Goal: Information Seeking & Learning: Learn about a topic

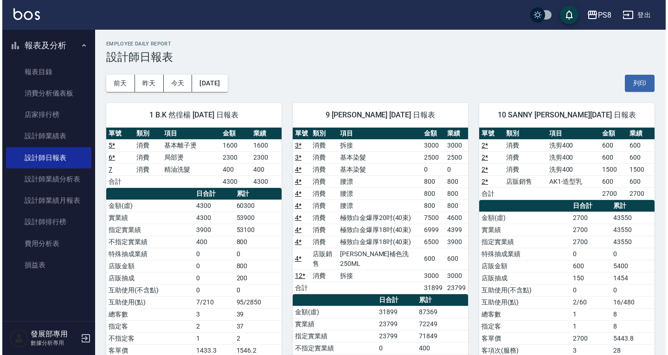
scroll to position [46, 0]
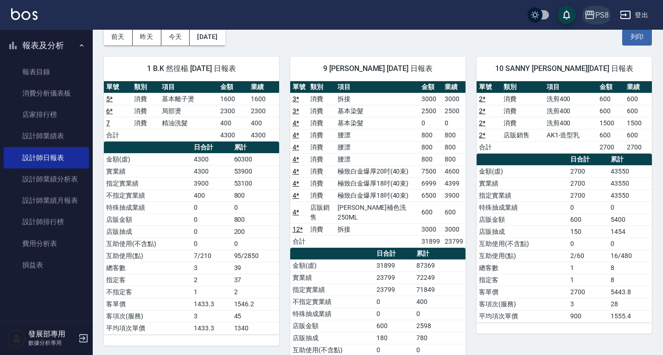
click at [608, 14] on button "PS8" at bounding box center [596, 15] width 32 height 19
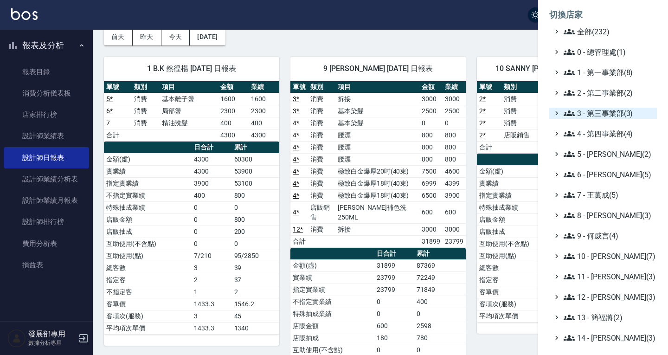
click at [599, 117] on span "3 - 第三事業部(3)" at bounding box center [607, 113] width 89 height 11
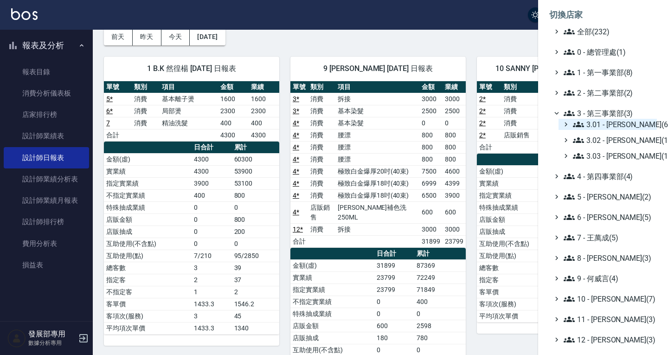
click at [595, 125] on span "3.01 - [PERSON_NAME](6)" at bounding box center [613, 124] width 80 height 11
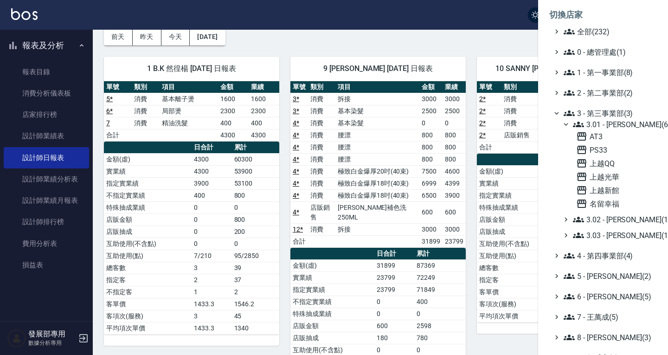
click at [595, 125] on span "3.01 - [PERSON_NAME](6)" at bounding box center [613, 124] width 80 height 11
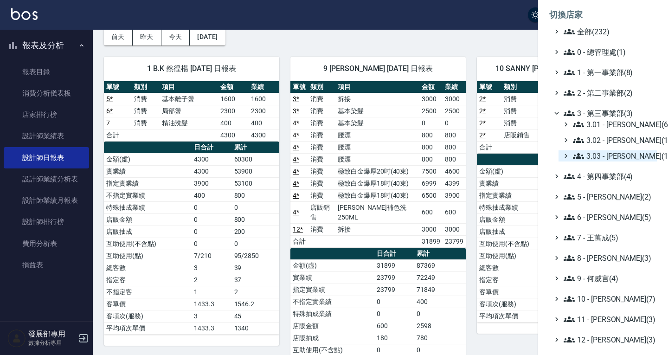
click at [604, 155] on span "3.03 - [PERSON_NAME](1)" at bounding box center [613, 155] width 80 height 11
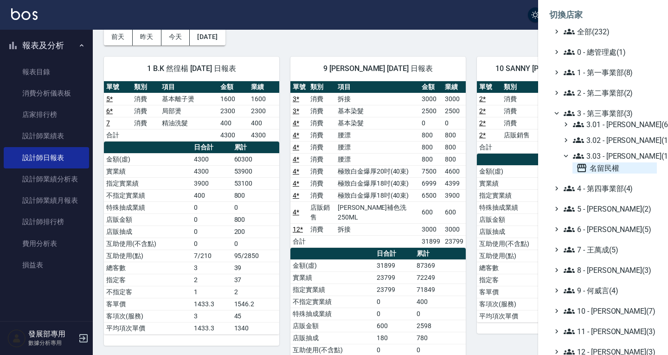
click at [605, 166] on span "名留民權" at bounding box center [614, 167] width 77 height 11
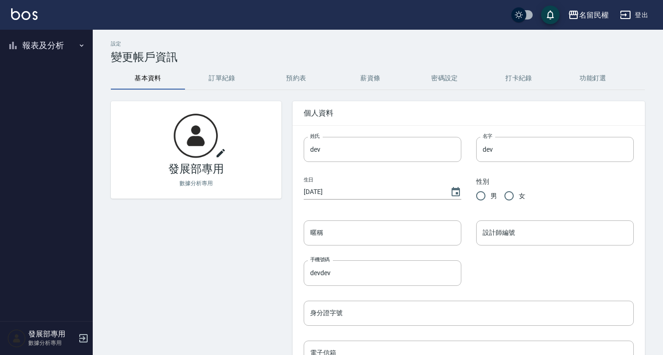
click at [42, 47] on button "報表及分析" at bounding box center [46, 45] width 85 height 24
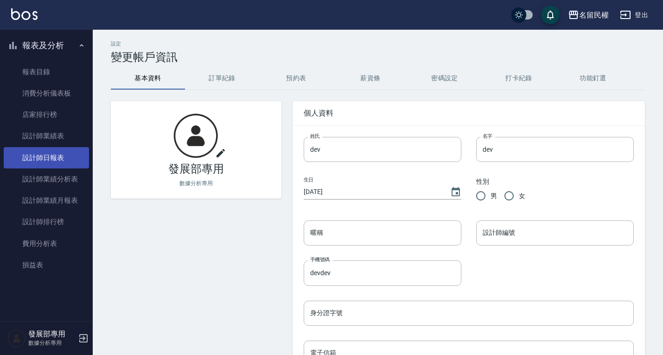
click at [55, 154] on link "設計師日報表" at bounding box center [46, 157] width 85 height 21
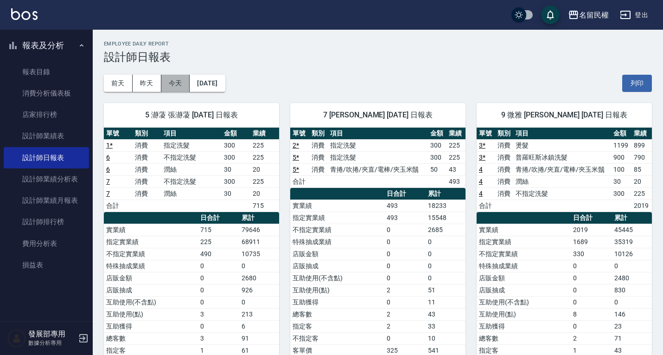
click at [180, 83] on button "今天" at bounding box center [175, 83] width 29 height 17
click at [587, 17] on div "名留民權" at bounding box center [594, 15] width 30 height 12
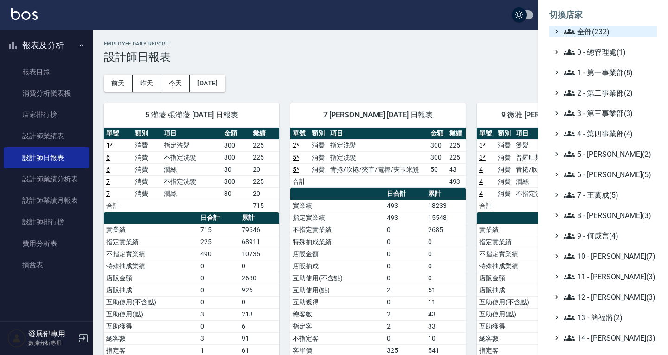
click at [592, 33] on span "全部(232)" at bounding box center [607, 31] width 89 height 11
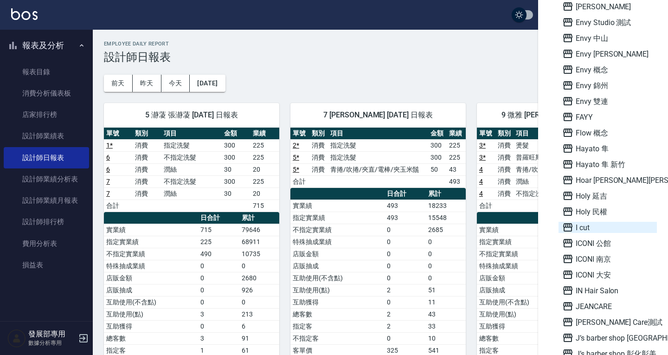
scroll to position [788, 0]
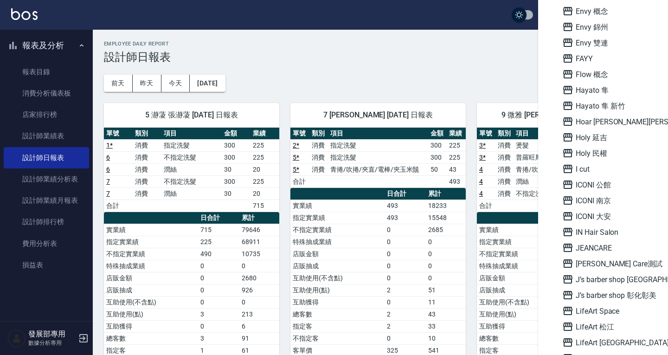
drag, startPoint x: 601, startPoint y: 217, endPoint x: 603, endPoint y: 223, distance: 5.7
click at [601, 216] on span "ICONI 大安" at bounding box center [607, 215] width 91 height 11
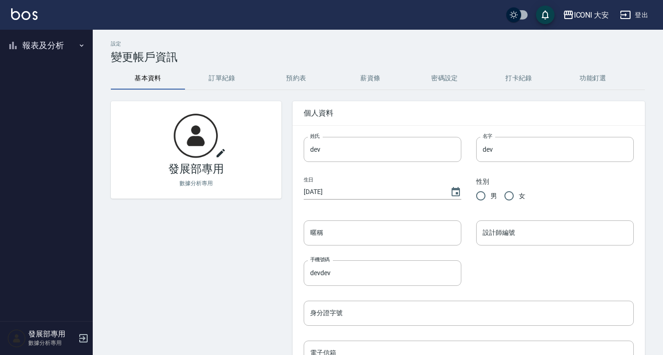
click at [34, 49] on button "報表及分析" at bounding box center [46, 45] width 85 height 24
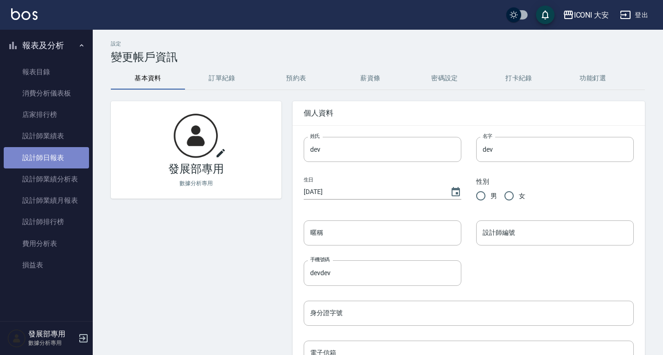
click at [69, 156] on link "設計師日報表" at bounding box center [46, 157] width 85 height 21
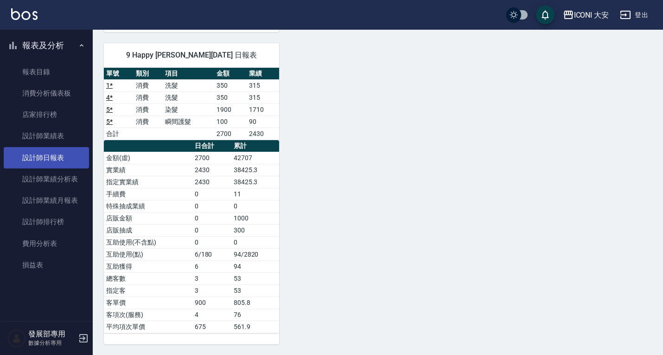
scroll to position [255, 0]
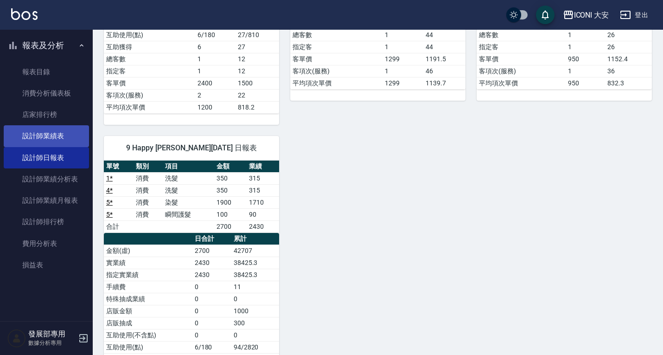
click at [48, 140] on link "設計師業績表" at bounding box center [46, 135] width 85 height 21
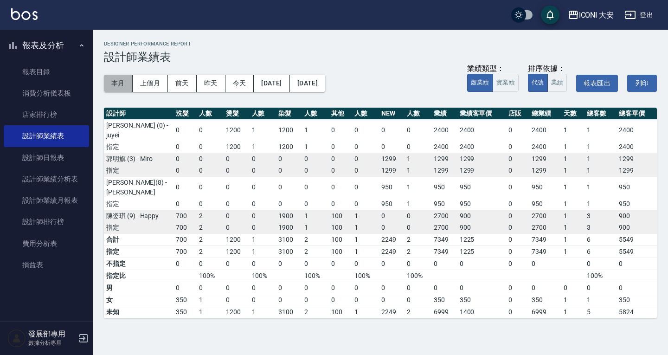
click at [123, 81] on button "本月" at bounding box center [118, 83] width 29 height 17
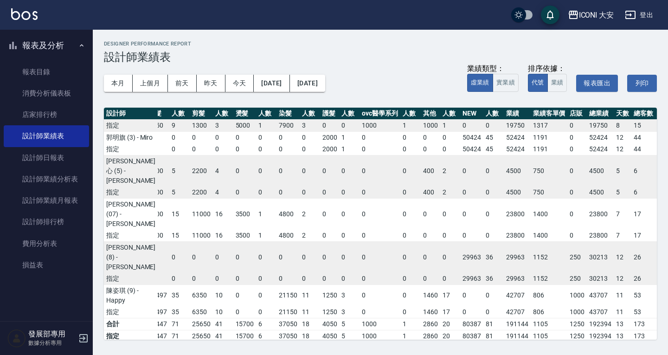
scroll to position [76, 12]
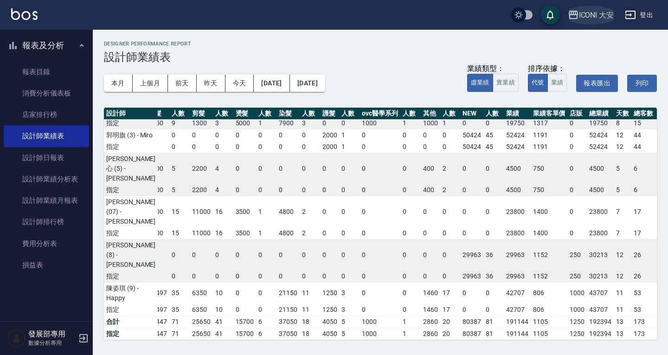
click at [588, 12] on div "ICONI 大安" at bounding box center [596, 15] width 35 height 12
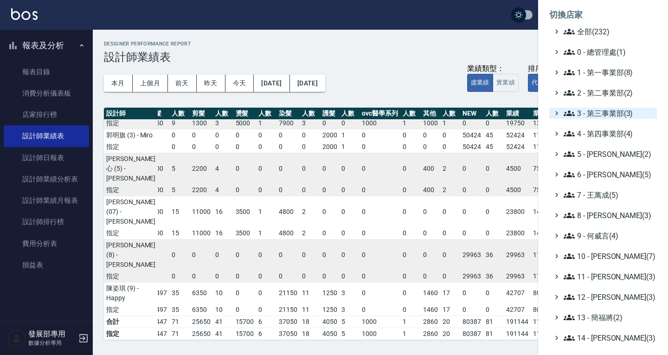
click at [598, 109] on span "3 - 第三事業部(3)" at bounding box center [607, 113] width 89 height 11
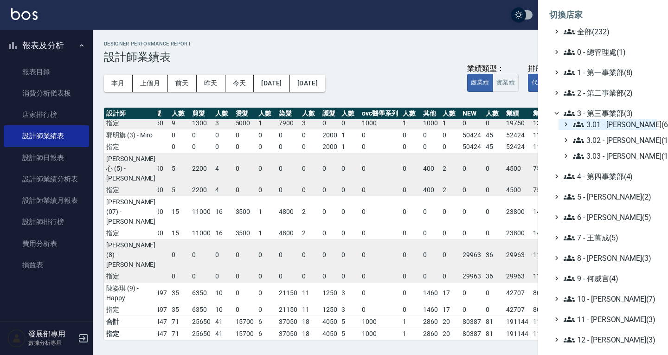
click at [604, 126] on span "3.01 - [PERSON_NAME](6)" at bounding box center [613, 124] width 80 height 11
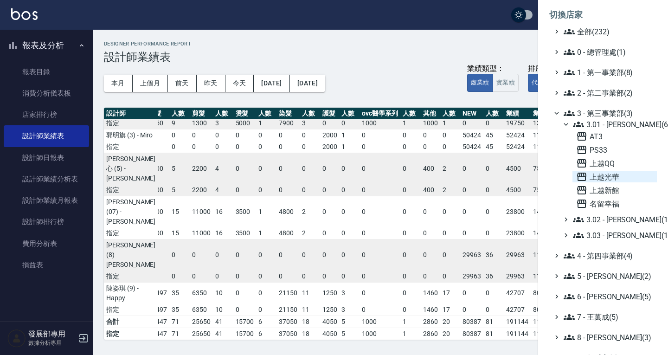
click at [611, 174] on span "上越光華" at bounding box center [614, 176] width 77 height 11
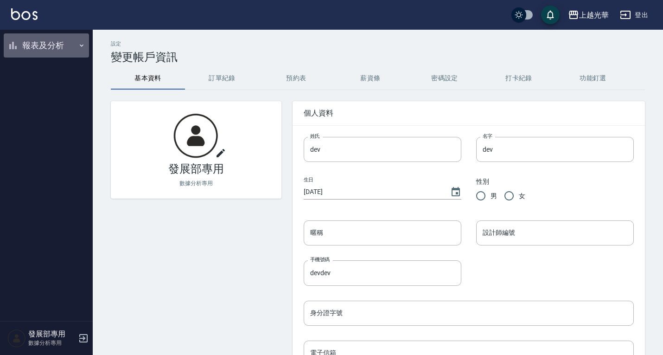
click at [34, 51] on button "報表及分析" at bounding box center [46, 45] width 85 height 24
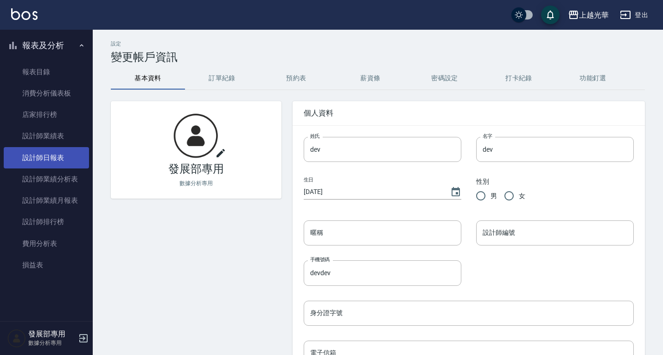
click at [42, 159] on link "設計師日報表" at bounding box center [46, 157] width 85 height 21
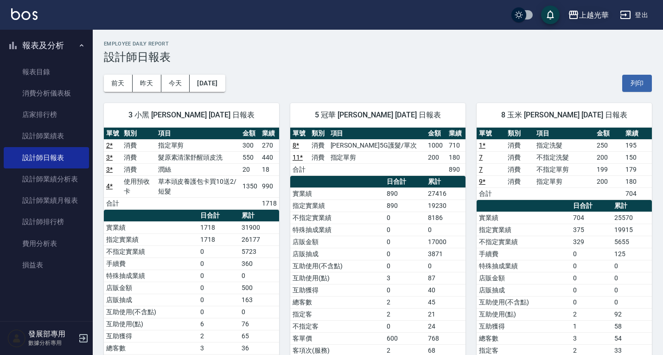
click at [600, 17] on div "上越光華" at bounding box center [594, 15] width 30 height 12
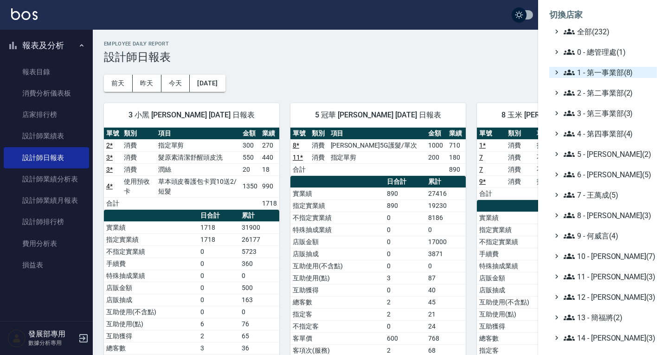
click at [611, 74] on span "1 - 第一事業部(8)" at bounding box center [607, 72] width 89 height 11
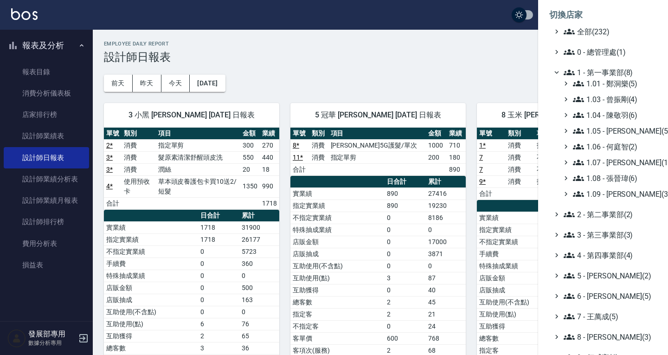
click at [561, 72] on div "1 - 第一事業部(8)" at bounding box center [603, 72] width 108 height 11
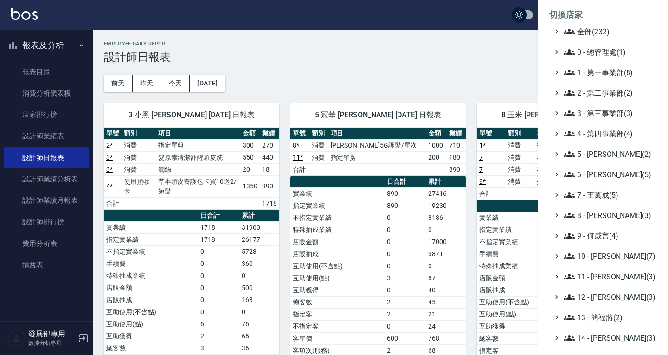
click at [587, 74] on span "1 - 第一事業部(8)" at bounding box center [607, 72] width 89 height 11
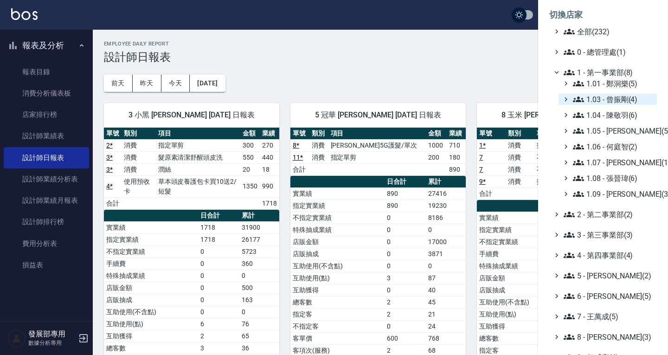
click at [611, 95] on span "1.03 - 曾振剛(4)" at bounding box center [613, 99] width 80 height 11
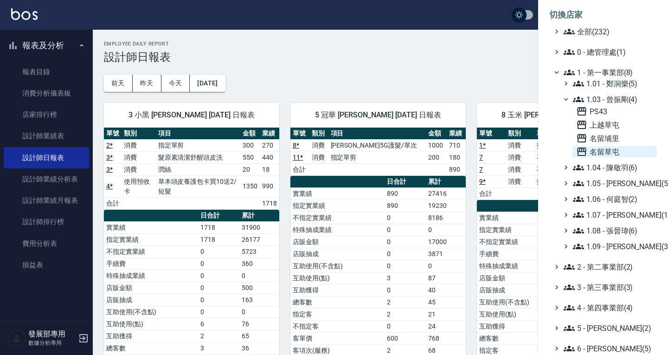
click at [610, 150] on span "名留草屯" at bounding box center [614, 151] width 77 height 11
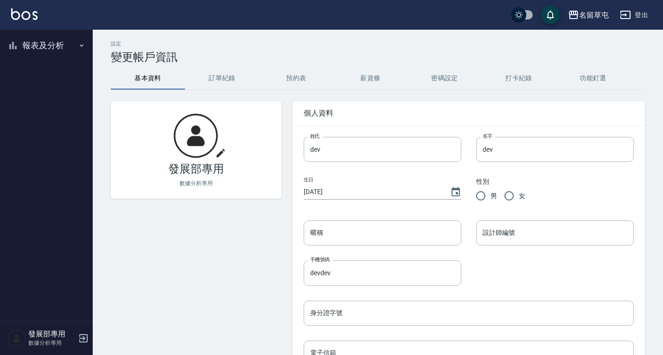
click at [66, 50] on button "報表及分析" at bounding box center [46, 45] width 85 height 24
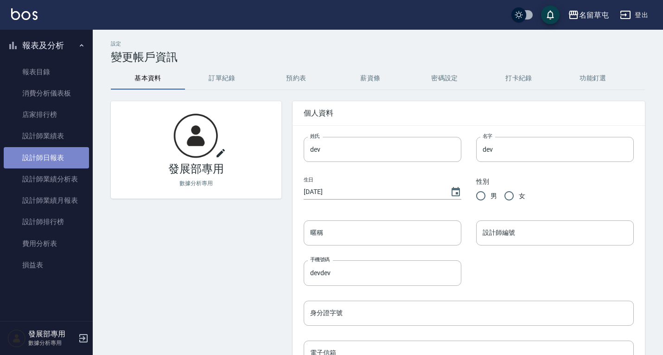
click at [57, 156] on link "設計師日報表" at bounding box center [46, 157] width 85 height 21
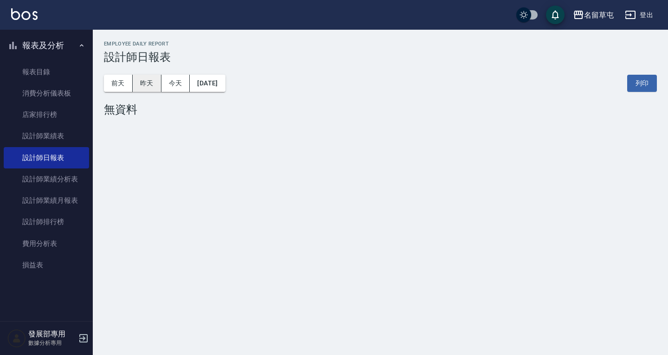
click at [137, 85] on button "昨天" at bounding box center [147, 83] width 29 height 17
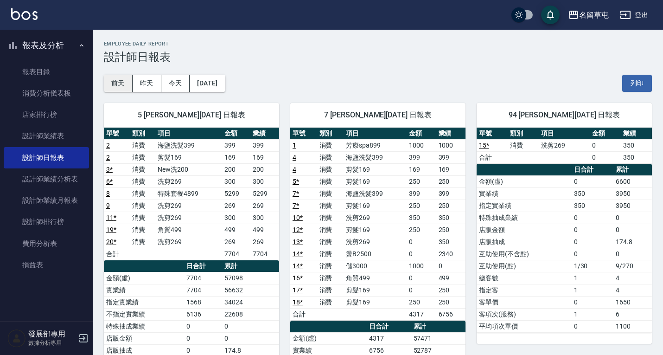
click at [115, 85] on button "前天" at bounding box center [118, 83] width 29 height 17
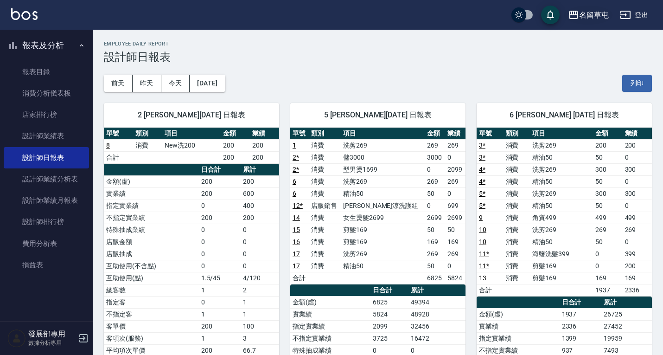
click at [580, 13] on div "名留草屯" at bounding box center [594, 15] width 30 height 12
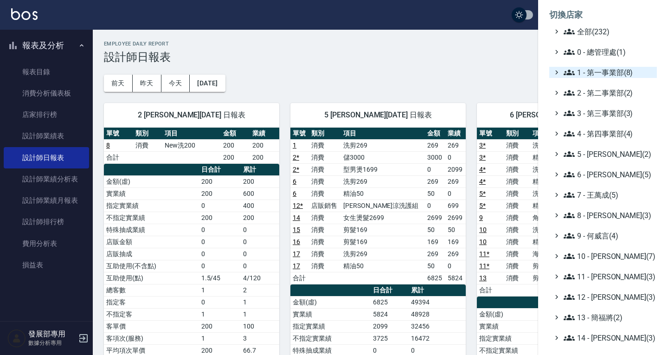
click at [598, 70] on span "1 - 第一事業部(8)" at bounding box center [607, 72] width 89 height 11
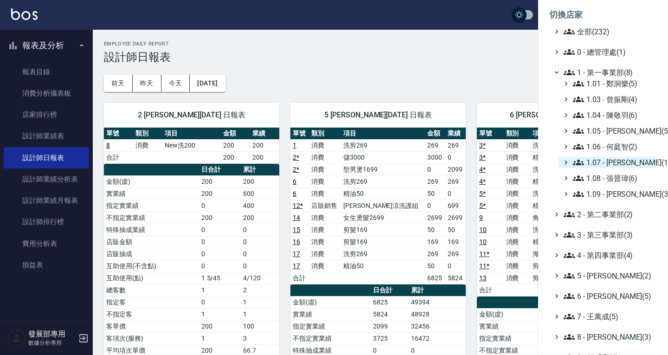
click at [613, 160] on span "1.07 - 蔡佳均(11)" at bounding box center [613, 162] width 80 height 11
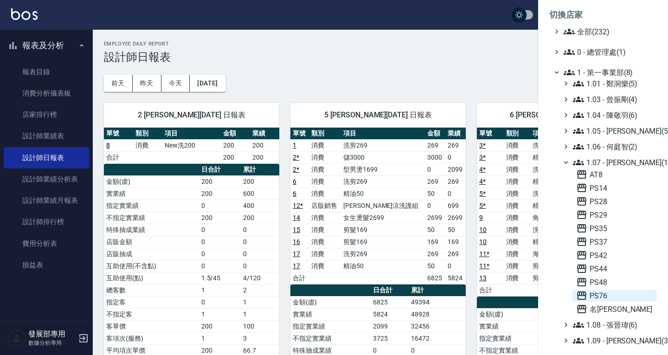
click at [605, 294] on span "PS76" at bounding box center [614, 295] width 77 height 11
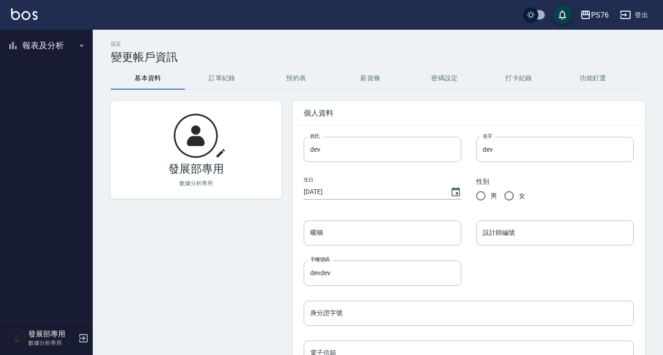
click at [585, 20] on icon "button" at bounding box center [585, 14] width 11 height 11
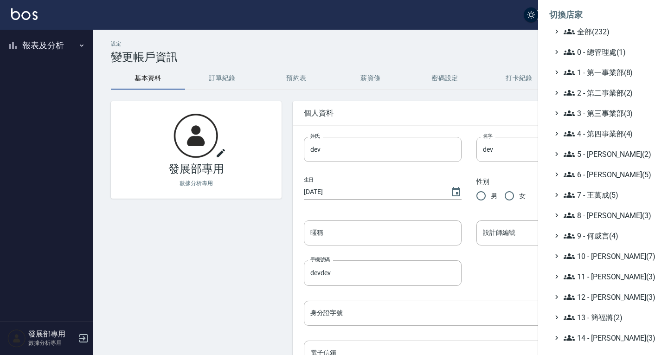
click at [45, 53] on div at bounding box center [334, 177] width 668 height 355
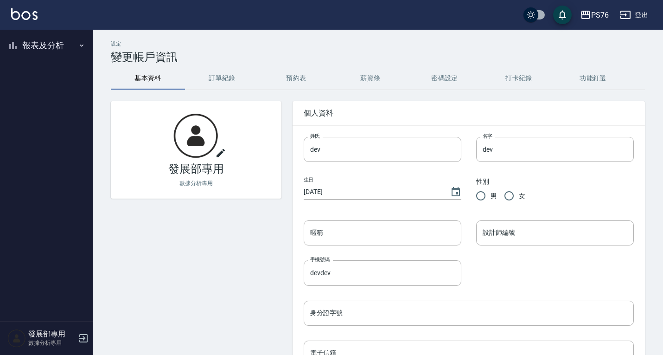
click at [42, 53] on button "報表及分析" at bounding box center [46, 45] width 85 height 24
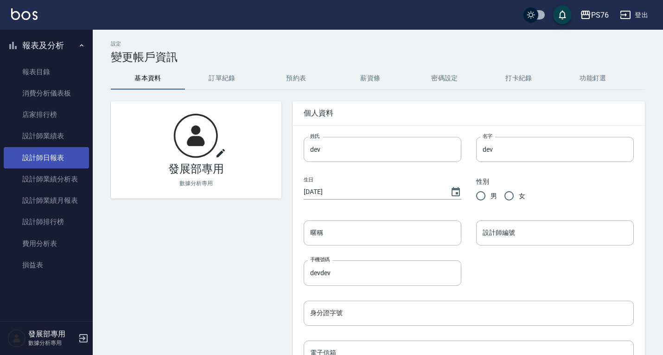
click at [52, 162] on link "設計師日報表" at bounding box center [46, 157] width 85 height 21
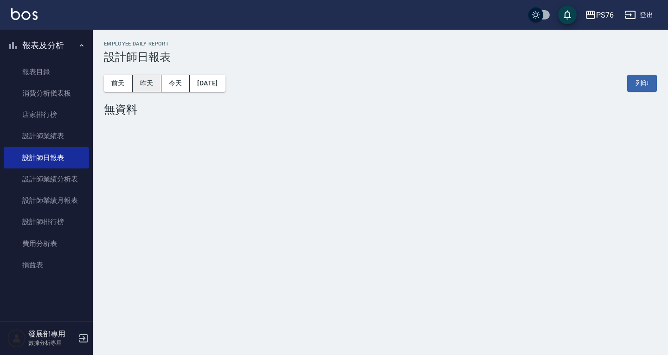
click at [146, 83] on button "昨天" at bounding box center [147, 83] width 29 height 17
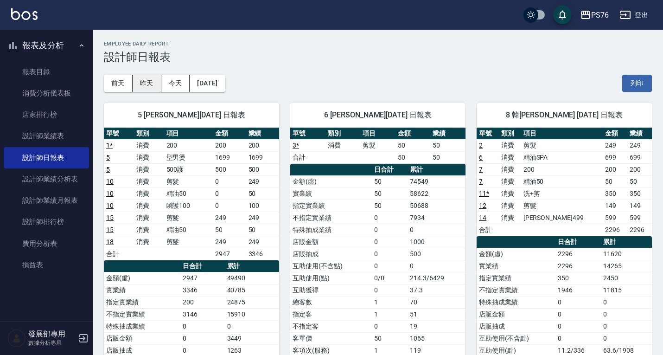
click at [147, 84] on button "昨天" at bounding box center [147, 83] width 29 height 17
click at [115, 81] on button "前天" at bounding box center [118, 83] width 29 height 17
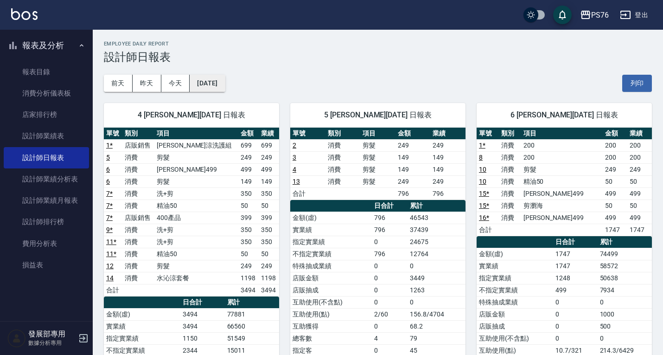
click at [209, 82] on button "2025/08/11" at bounding box center [207, 83] width 35 height 17
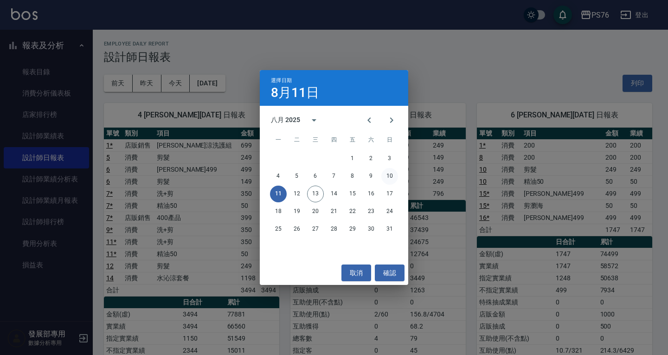
click at [390, 178] on button "10" at bounding box center [389, 176] width 17 height 17
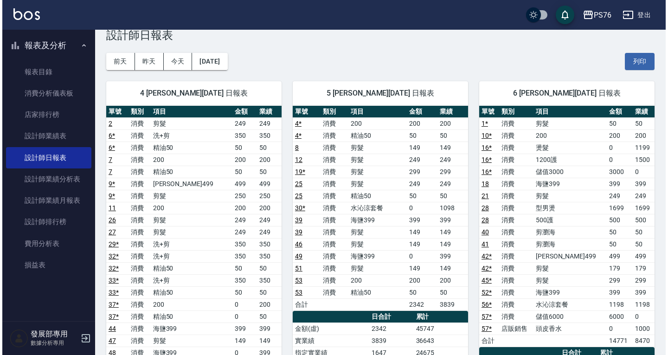
scroll to position [46, 0]
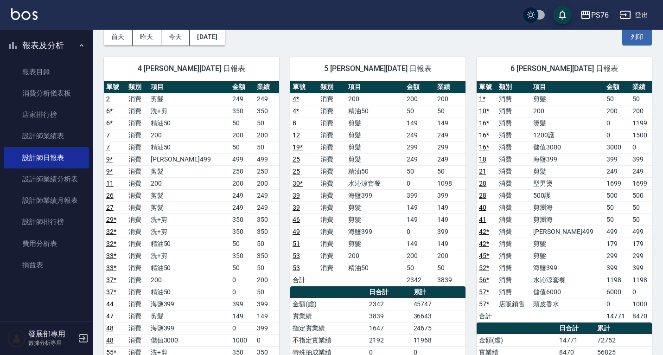
click at [601, 18] on div "PS76" at bounding box center [600, 15] width 18 height 12
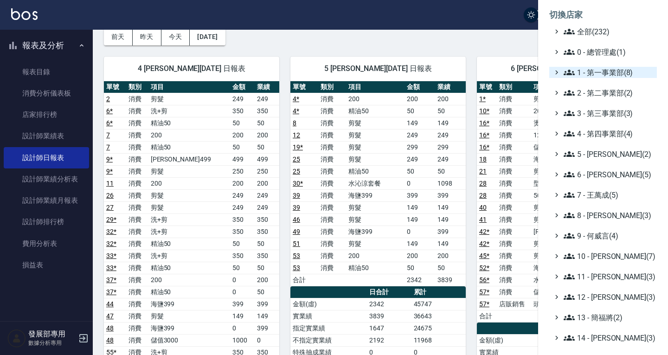
click at [601, 75] on span "1 - 第一事業部(8)" at bounding box center [607, 72] width 89 height 11
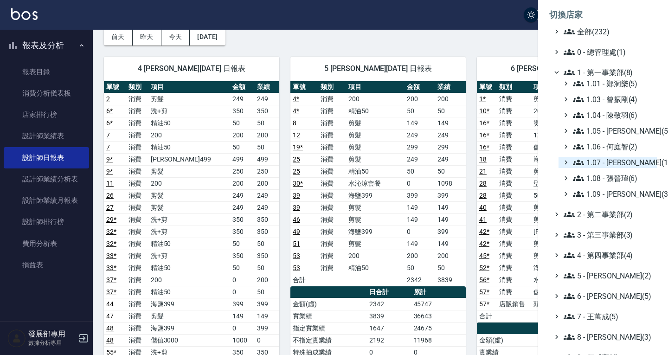
click at [618, 161] on span "1.07 - 蔡佳均(11)" at bounding box center [613, 162] width 80 height 11
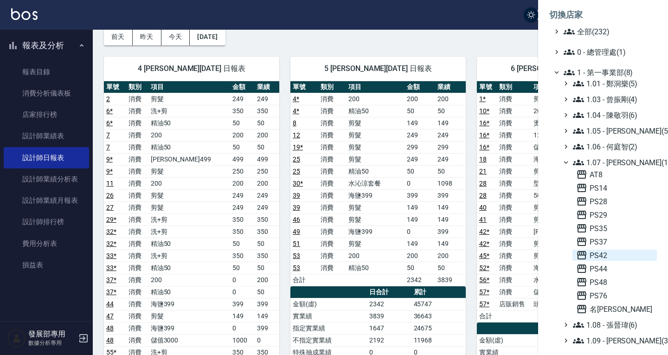
click at [601, 257] on span "PS42" at bounding box center [614, 254] width 77 height 11
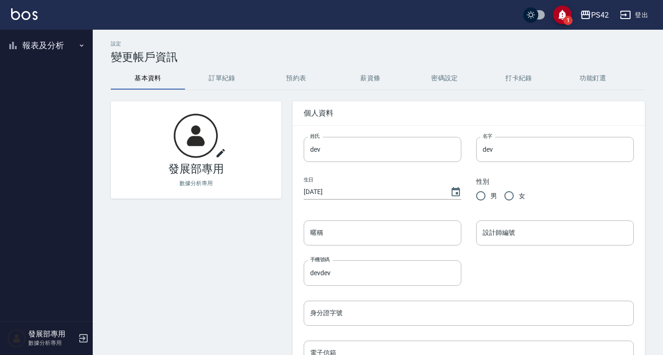
click at [43, 43] on button "報表及分析" at bounding box center [46, 45] width 85 height 24
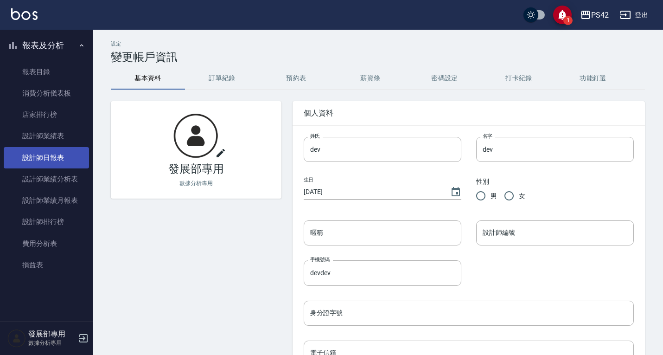
click at [52, 162] on link "設計師日報表" at bounding box center [46, 157] width 85 height 21
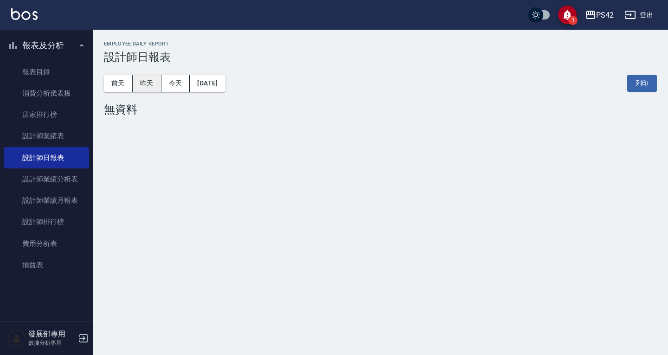
click at [147, 82] on button "昨天" at bounding box center [147, 83] width 29 height 17
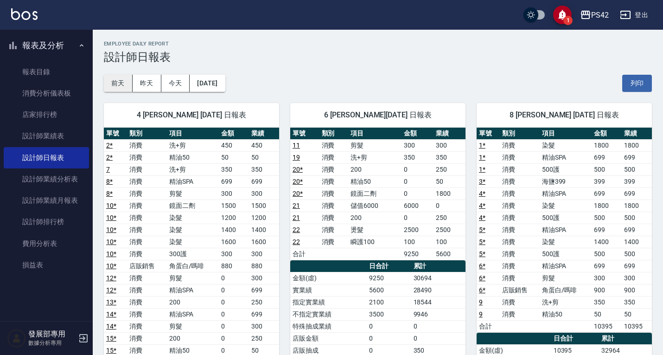
click at [120, 81] on button "前天" at bounding box center [118, 83] width 29 height 17
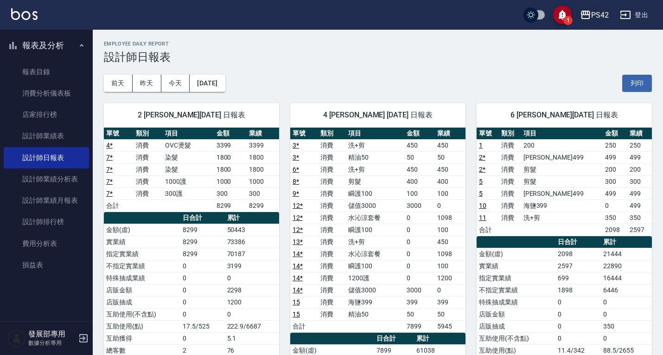
click at [605, 13] on div "PS42" at bounding box center [600, 15] width 18 height 12
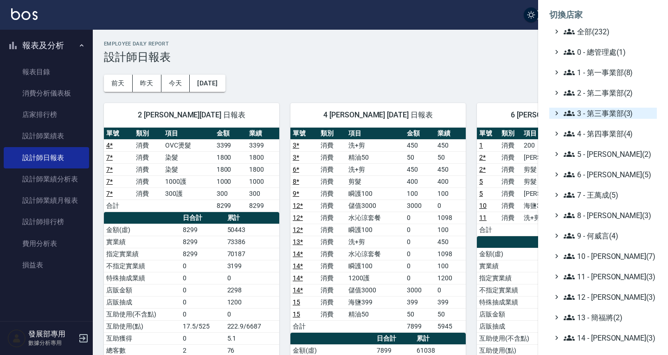
click at [602, 114] on span "3 - 第三事業部(3)" at bounding box center [607, 113] width 89 height 11
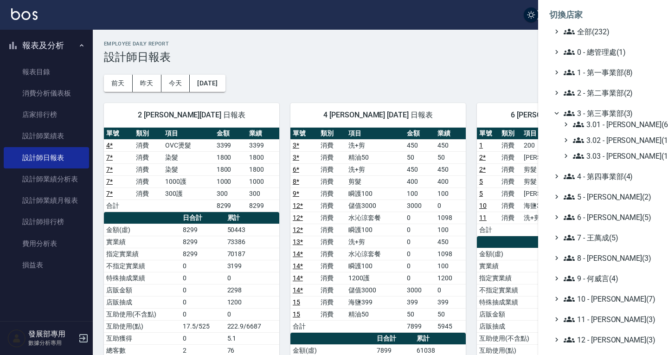
click at [606, 112] on span "3 - 第三事業部(3)" at bounding box center [607, 113] width 89 height 11
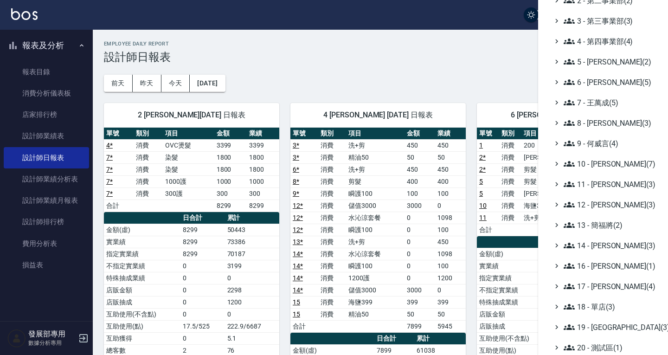
scroll to position [93, 0]
click at [601, 143] on span "9 - 何威言(4)" at bounding box center [607, 142] width 89 height 11
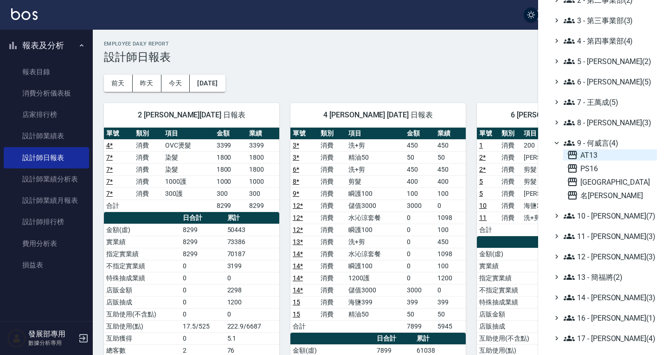
click at [598, 157] on span "AT13" at bounding box center [610, 154] width 86 height 11
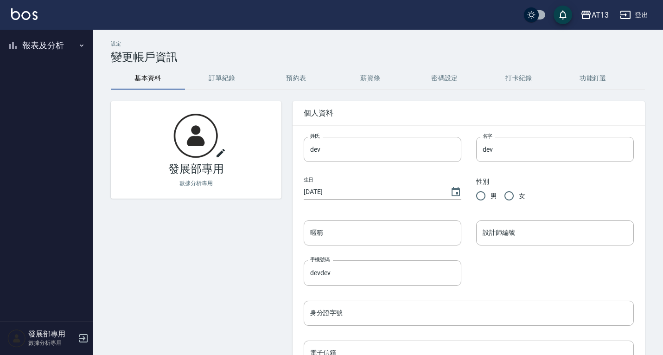
click at [42, 44] on button "報表及分析" at bounding box center [46, 45] width 85 height 24
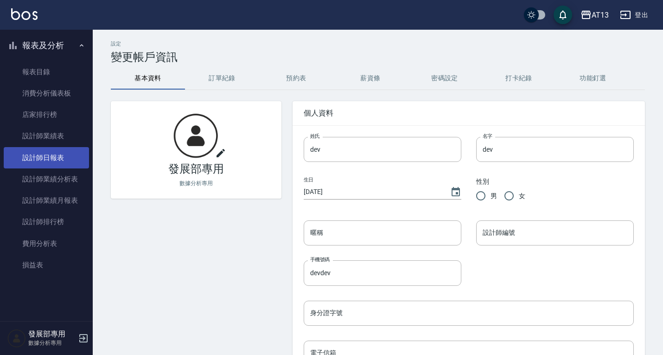
click at [52, 156] on link "設計師日報表" at bounding box center [46, 157] width 85 height 21
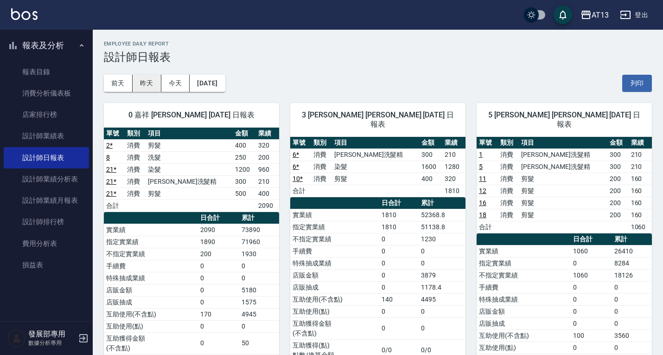
click at [156, 74] on div "前天 昨天 今天 2025/08/13 列印" at bounding box center [378, 83] width 548 height 39
click at [153, 82] on button "昨天" at bounding box center [147, 83] width 29 height 17
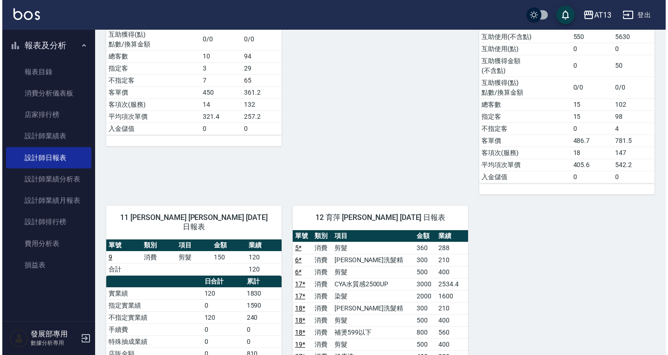
scroll to position [1020, 0]
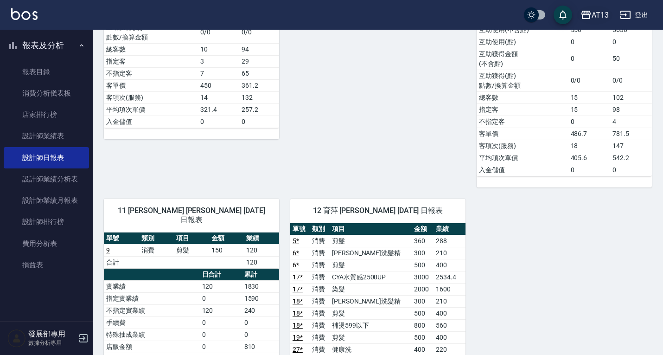
click at [592, 19] on div "AT13" at bounding box center [600, 15] width 17 height 12
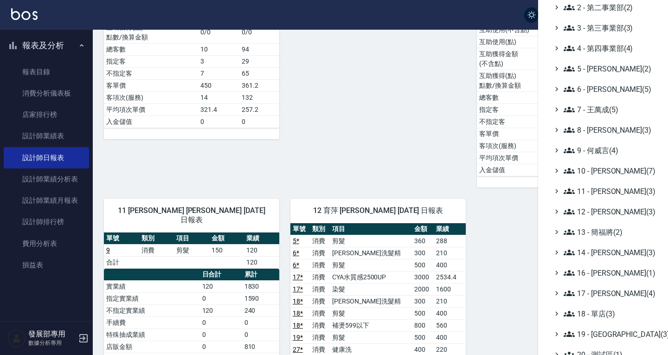
scroll to position [93, 0]
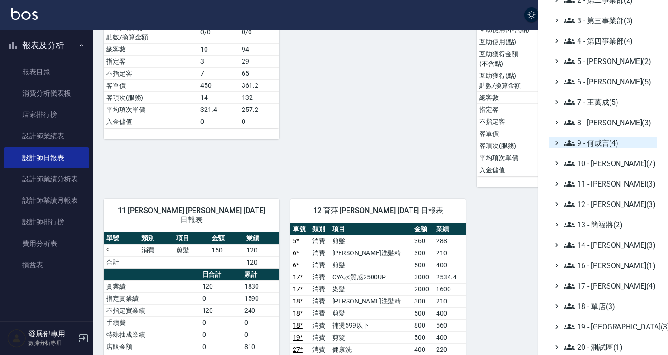
click at [596, 143] on span "9 - 何威言(4)" at bounding box center [607, 142] width 89 height 11
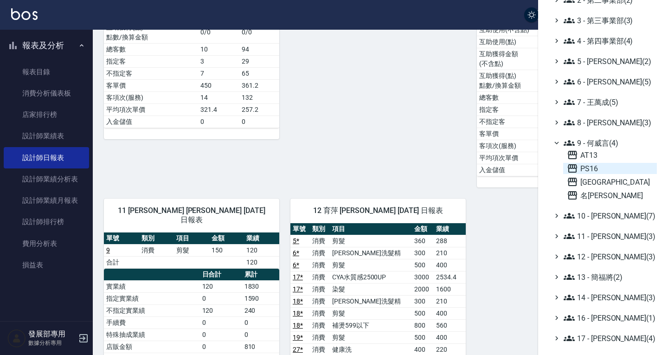
click at [598, 172] on span "PS16" at bounding box center [610, 168] width 86 height 11
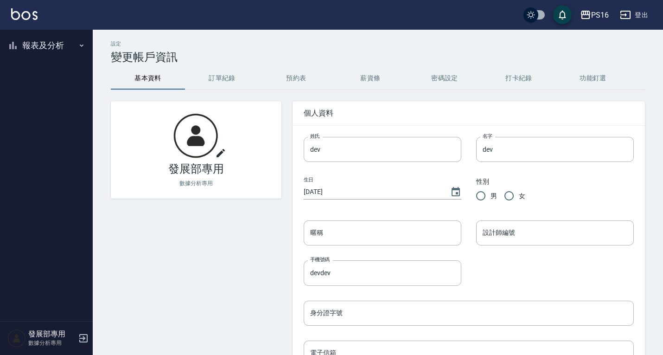
click at [60, 38] on button "報表及分析" at bounding box center [46, 45] width 85 height 24
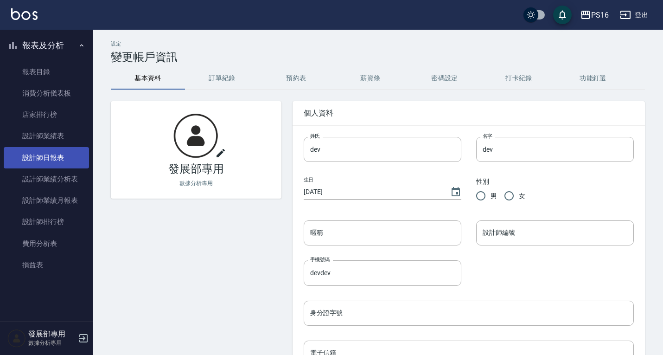
click at [71, 165] on link "設計師日報表" at bounding box center [46, 157] width 85 height 21
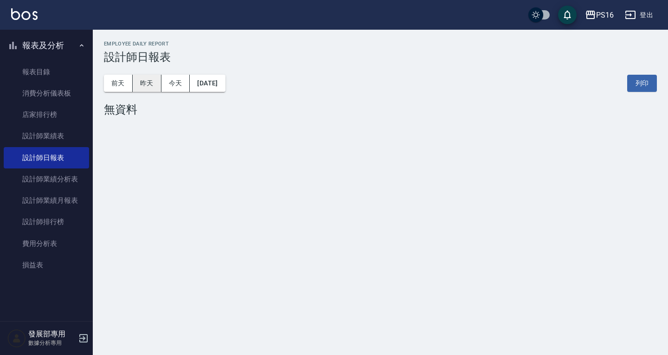
click at [145, 83] on button "昨天" at bounding box center [147, 83] width 29 height 17
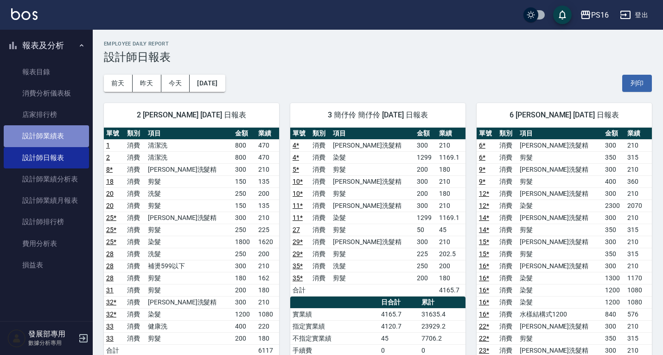
click at [70, 135] on link "設計師業績表" at bounding box center [46, 135] width 85 height 21
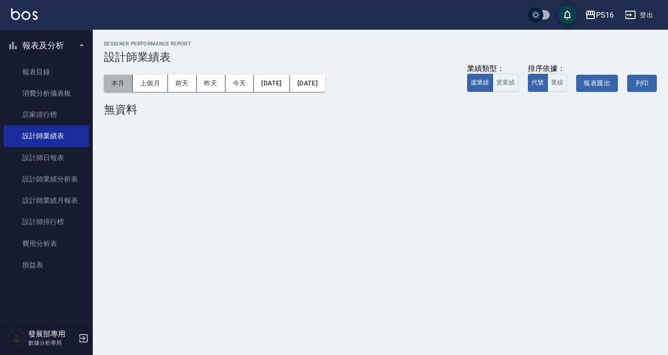
click at [113, 90] on button "本月" at bounding box center [118, 83] width 29 height 17
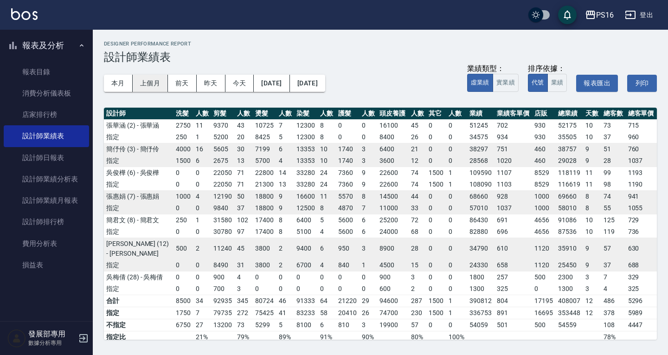
click at [147, 81] on button "上個月" at bounding box center [150, 83] width 35 height 17
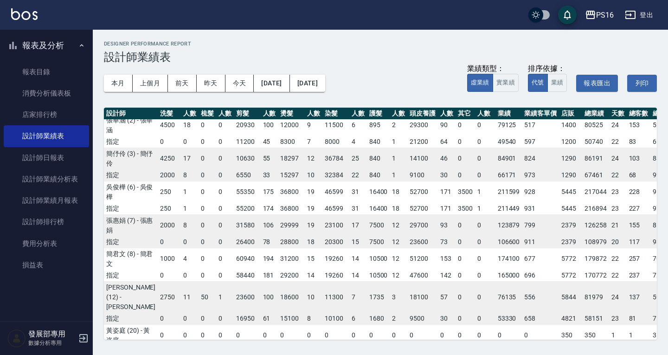
scroll to position [4, 0]
click at [288, 85] on button "[DATE]" at bounding box center [272, 83] width 36 height 17
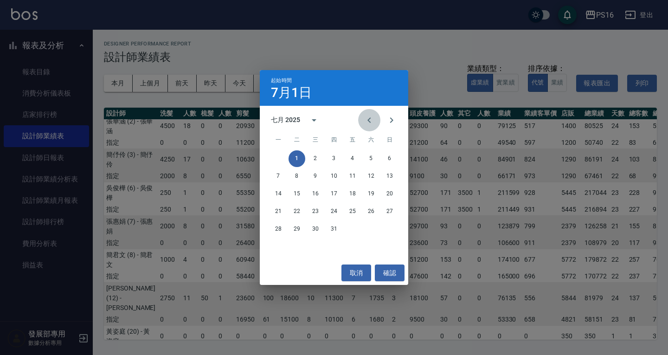
click at [369, 116] on icon "Previous month" at bounding box center [368, 120] width 11 height 11
click at [331, 159] on button "1" at bounding box center [333, 158] width 17 height 17
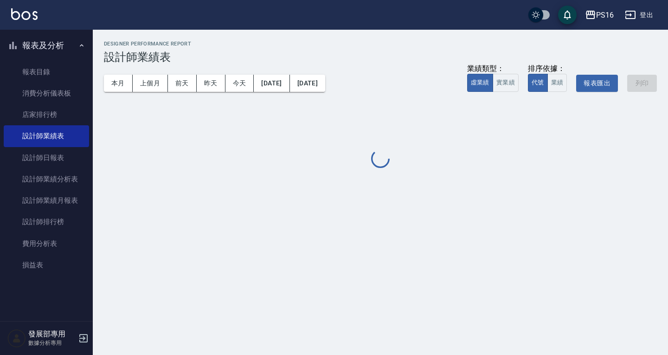
click at [328, 94] on div "本月 上個月 前天 昨天 今天 [DATE] [DATE] 業績類型： 虛業績 實業績 排序依據： 代號 業績 報表匯出 列印" at bounding box center [380, 83] width 553 height 39
click at [325, 87] on button "[DATE]" at bounding box center [307, 83] width 35 height 17
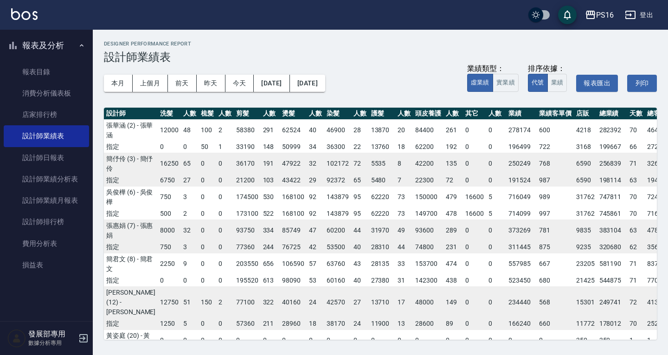
click at [329, 72] on div "本月 上個月 前天 昨天 今天 [DATE] [DATE] 業績類型： 虛業績 實業績 排序依據： 代號 業績 報表匯出 列印" at bounding box center [380, 83] width 553 height 39
click at [325, 77] on button "[DATE]" at bounding box center [307, 83] width 35 height 17
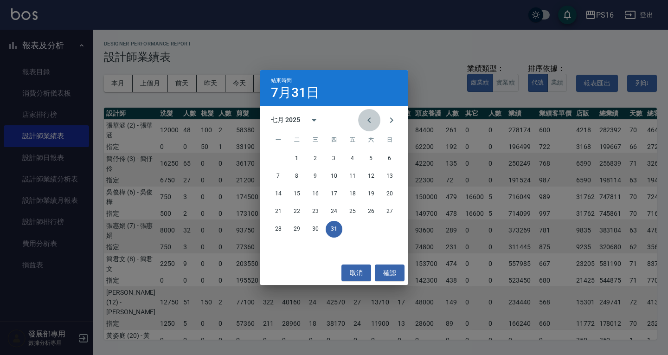
click at [367, 115] on icon "Previous month" at bounding box center [368, 120] width 11 height 11
click at [367, 229] on button "31" at bounding box center [371, 229] width 17 height 17
